Goal: Transaction & Acquisition: Purchase product/service

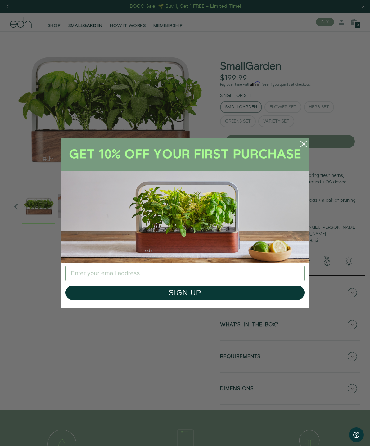
click at [310, 145] on circle "Close dialog" at bounding box center [304, 144] width 14 height 14
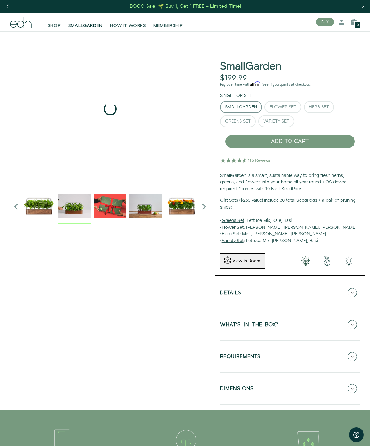
click at [73, 205] on img "2 / 6" at bounding box center [74, 206] width 33 height 33
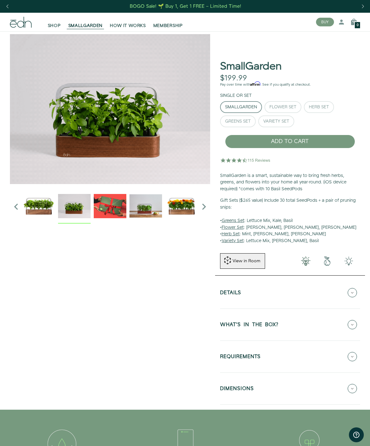
click at [107, 204] on img "3 / 6" at bounding box center [110, 206] width 33 height 33
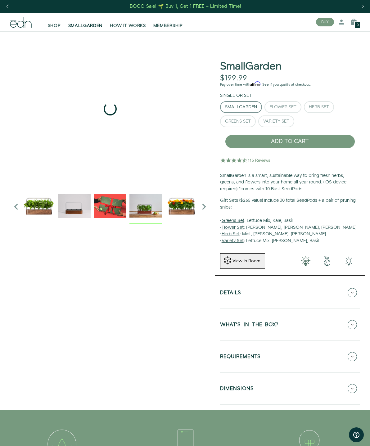
click at [145, 209] on img "4 / 6" at bounding box center [145, 206] width 33 height 33
click at [183, 206] on img "5 / 6" at bounding box center [181, 206] width 33 height 33
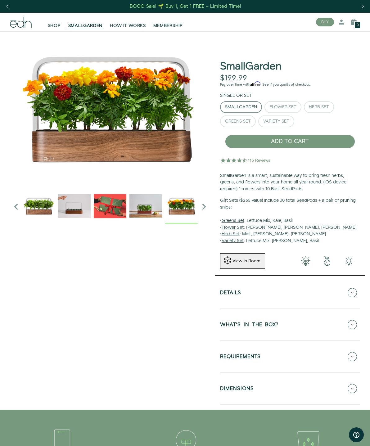
click at [291, 107] on div "Flower Set" at bounding box center [282, 107] width 27 height 4
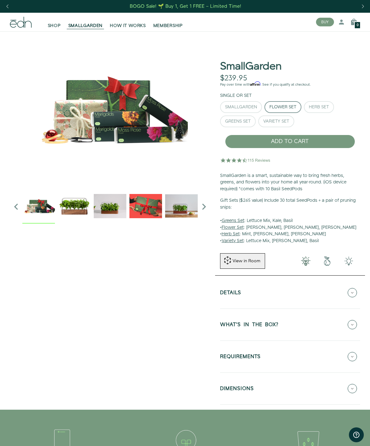
click at [327, 107] on div "Herb Set" at bounding box center [319, 107] width 20 height 4
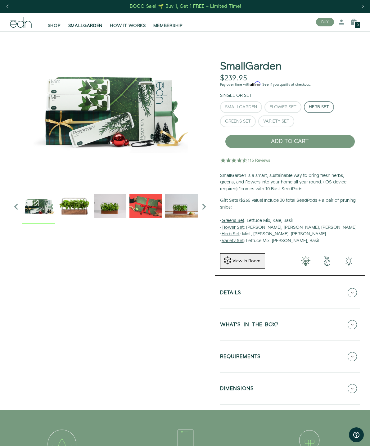
click at [241, 123] on div "Greens Set" at bounding box center [238, 121] width 26 height 4
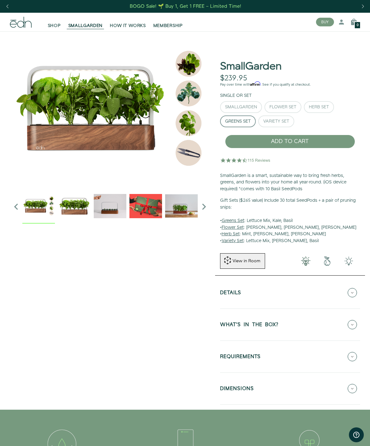
click at [278, 126] on button "Variety Set" at bounding box center [276, 121] width 36 height 12
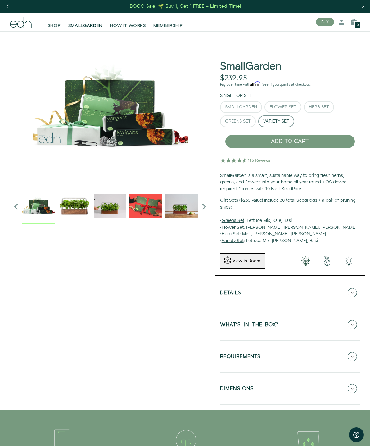
click at [249, 108] on div "SmallGarden" at bounding box center [241, 107] width 32 height 4
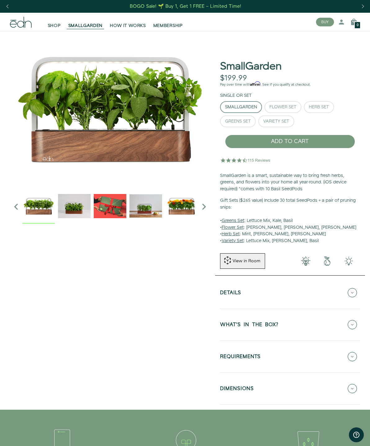
click at [237, 286] on button "Details" at bounding box center [290, 293] width 140 height 22
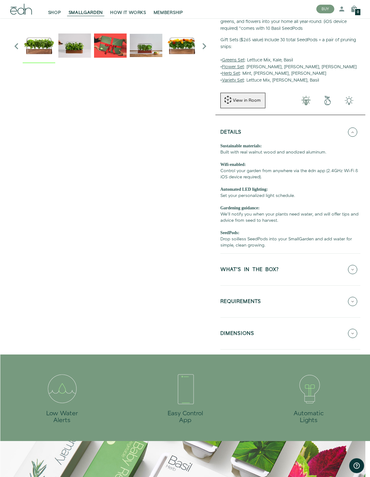
scroll to position [160, 0]
click at [232, 332] on h5 "DIMENSIONS" at bounding box center [237, 334] width 34 height 7
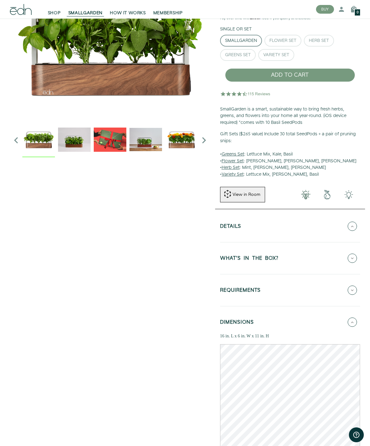
scroll to position [25, 0]
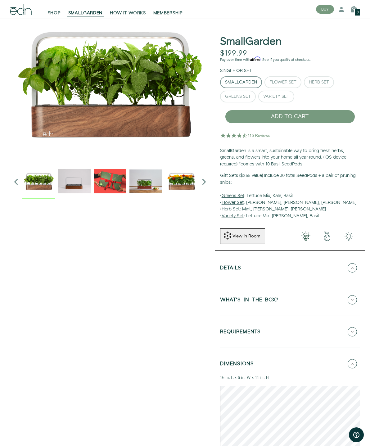
click at [76, 183] on img "2 / 6" at bounding box center [74, 181] width 33 height 33
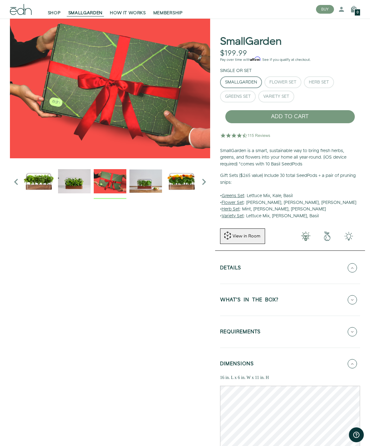
click at [101, 177] on img "3 / 6" at bounding box center [110, 181] width 33 height 33
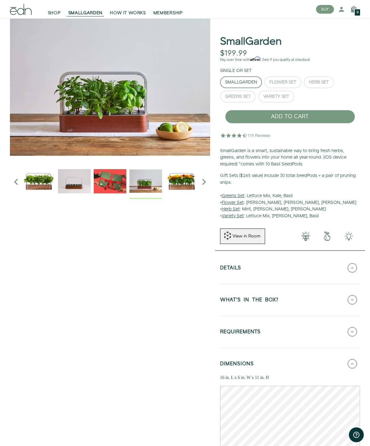
click at [137, 177] on img "4 / 6" at bounding box center [145, 181] width 33 height 33
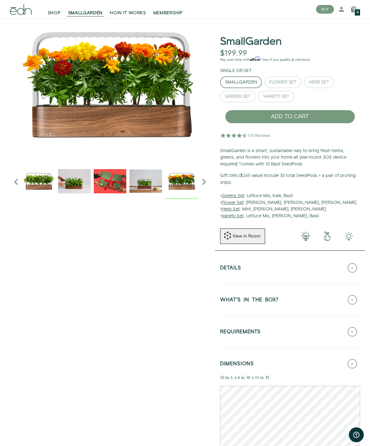
click at [180, 183] on img "5 / 6" at bounding box center [181, 181] width 33 height 33
click at [239, 195] on u "Greens Set" at bounding box center [233, 196] width 23 height 6
